Goal: Transaction & Acquisition: Subscribe to service/newsletter

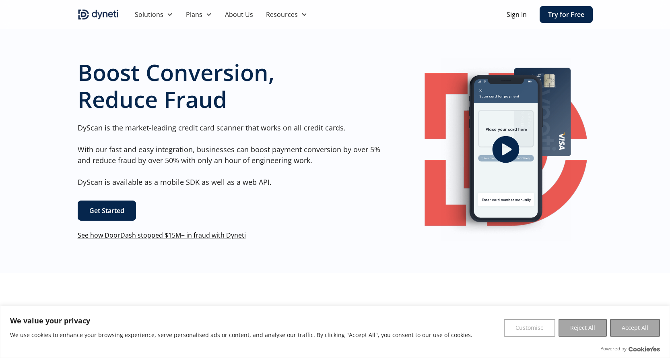
click at [123, 204] on link "Get Started" at bounding box center [107, 210] width 58 height 20
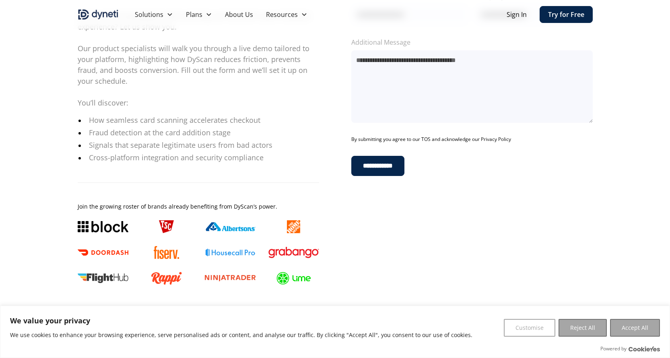
scroll to position [134, 0]
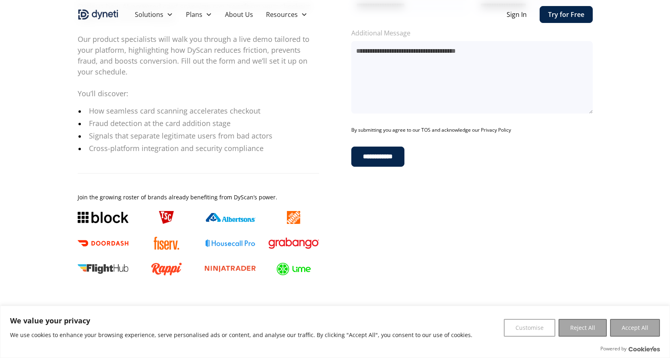
click at [561, 14] on link "Try for Free" at bounding box center [565, 14] width 53 height 17
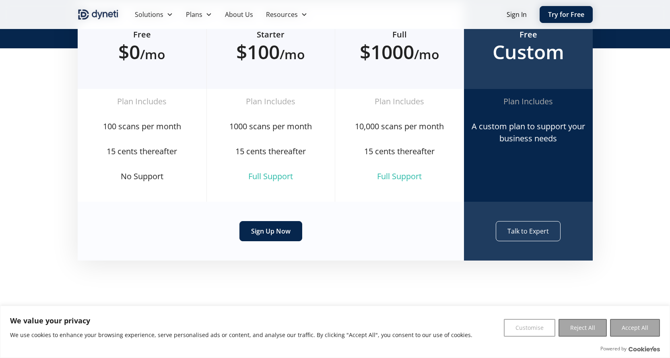
scroll to position [161, 0]
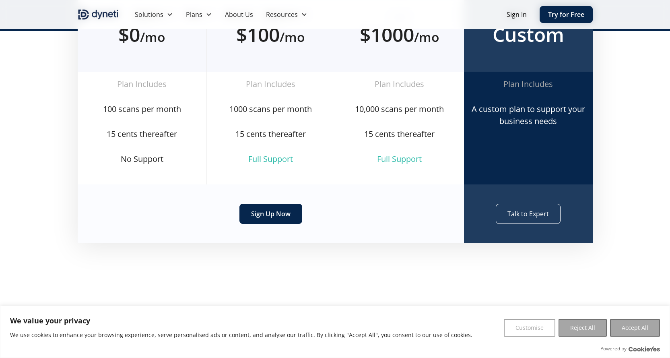
click at [171, 211] on div "Sign Up Now" at bounding box center [271, 213] width 386 height 59
